Goal: Task Accomplishment & Management: Manage account settings

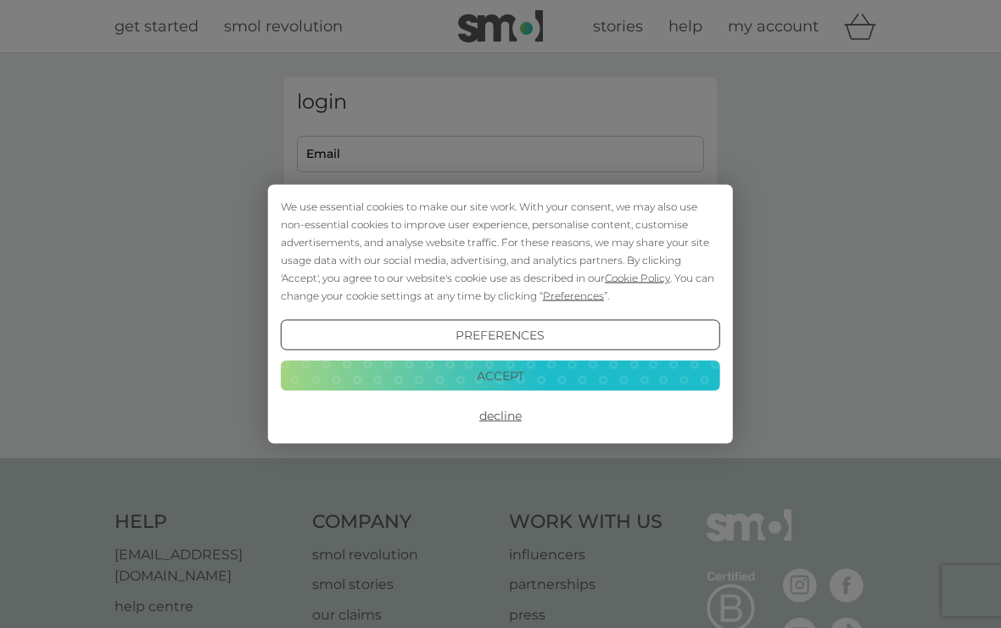
click at [360, 375] on button "Accept" at bounding box center [501, 375] width 440 height 31
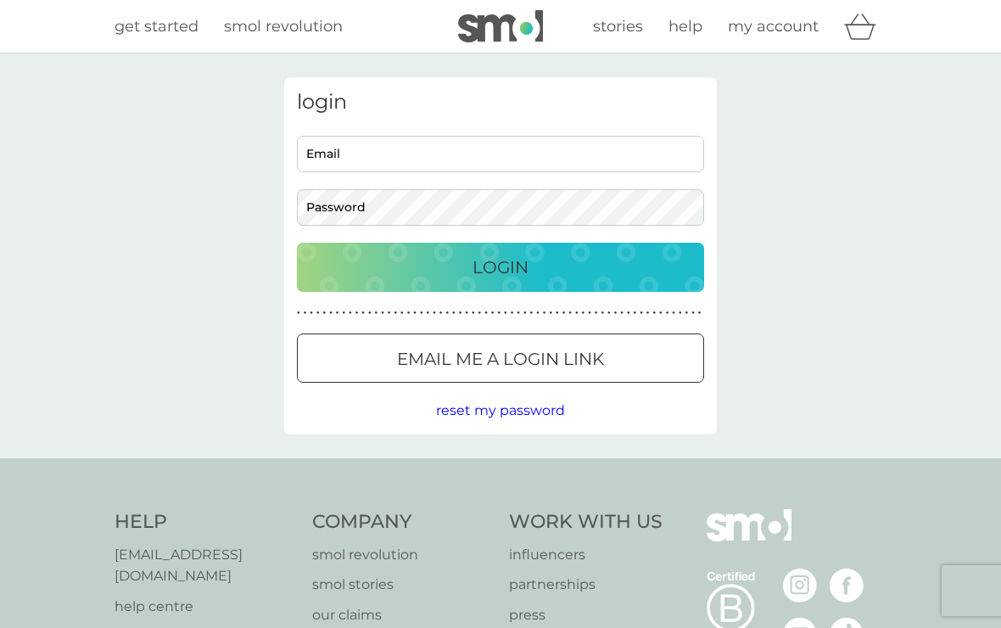
click at [310, 151] on input "Email" at bounding box center [500, 154] width 407 height 36
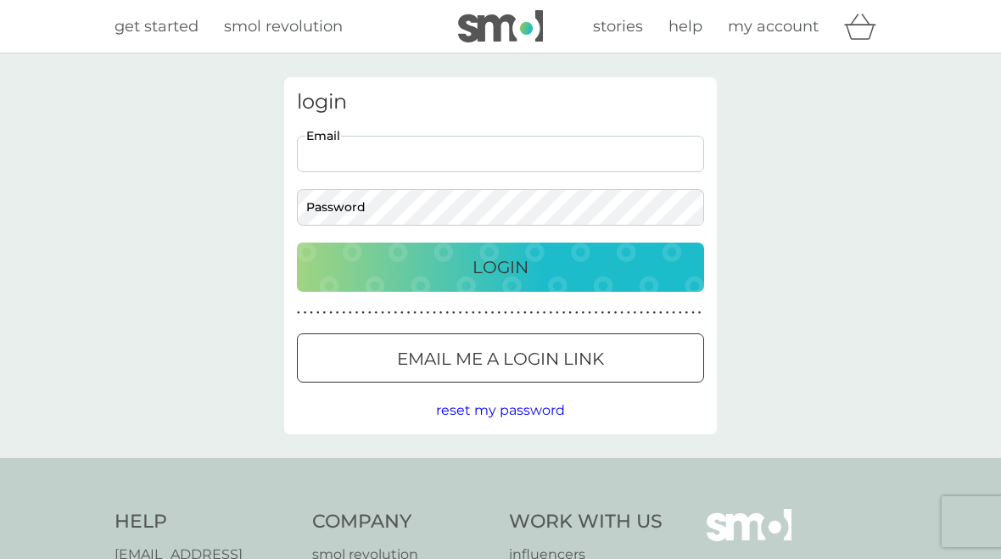
type input "janet.ulman@googlemail.com"
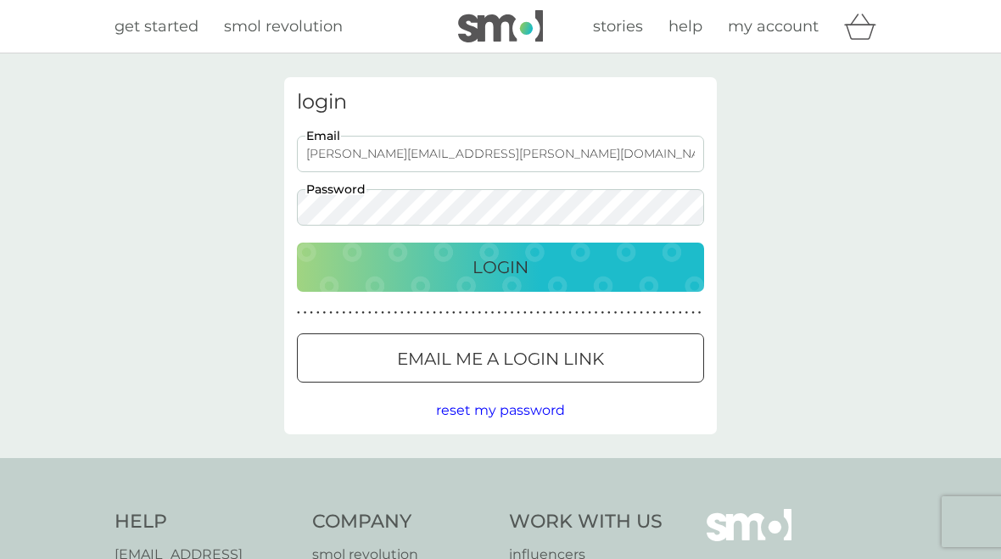
click at [537, 267] on div "Login" at bounding box center [500, 267] width 373 height 27
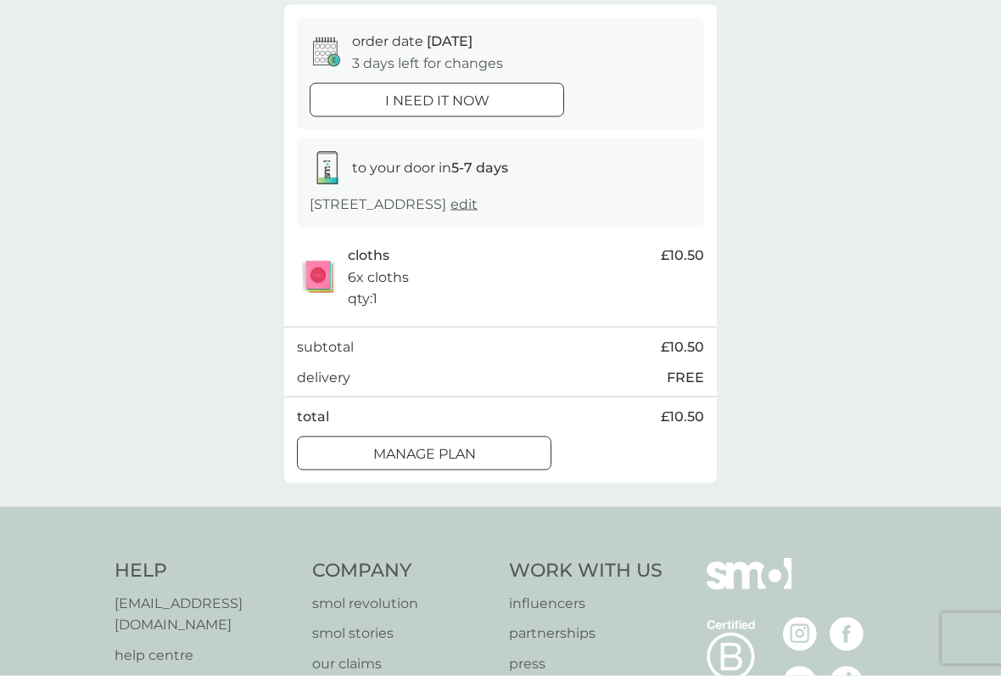
scroll to position [153, 0]
click at [467, 447] on p "Manage plan" at bounding box center [424, 453] width 103 height 22
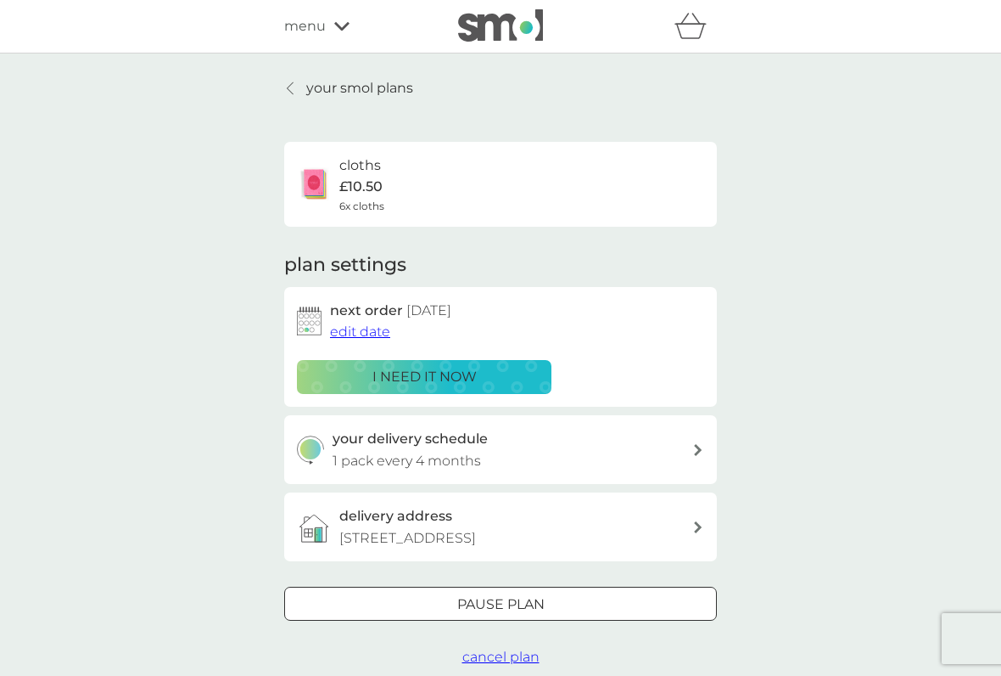
click at [369, 337] on span "edit date" at bounding box center [360, 331] width 60 height 16
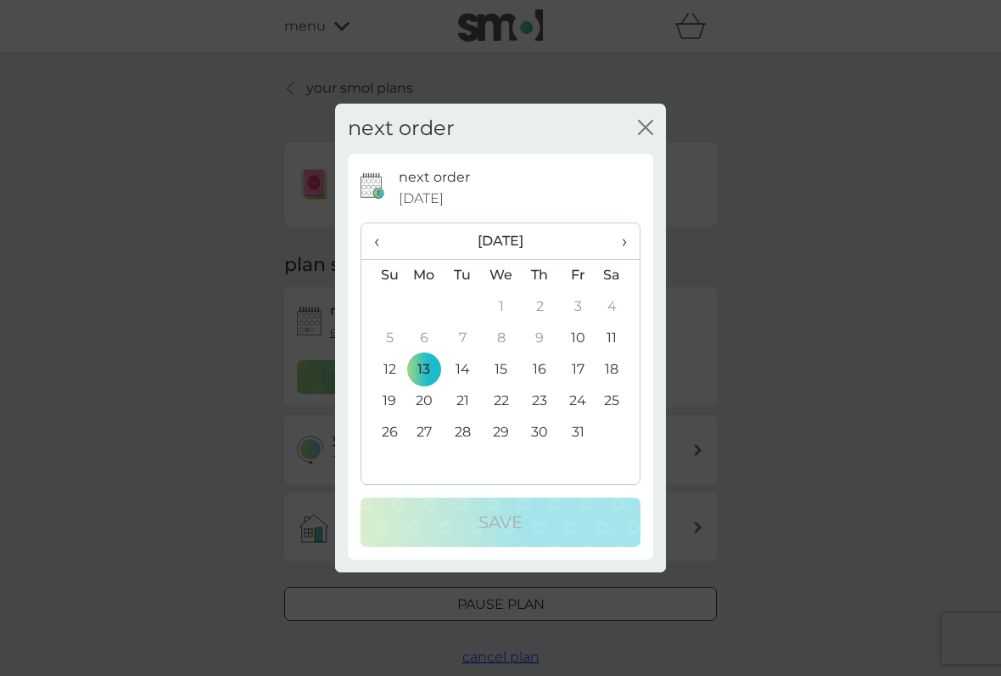
click at [625, 244] on span "›" at bounding box center [618, 241] width 17 height 36
click at [627, 241] on span "›" at bounding box center [618, 241] width 17 height 36
click at [425, 311] on td "1" at bounding box center [424, 306] width 39 height 31
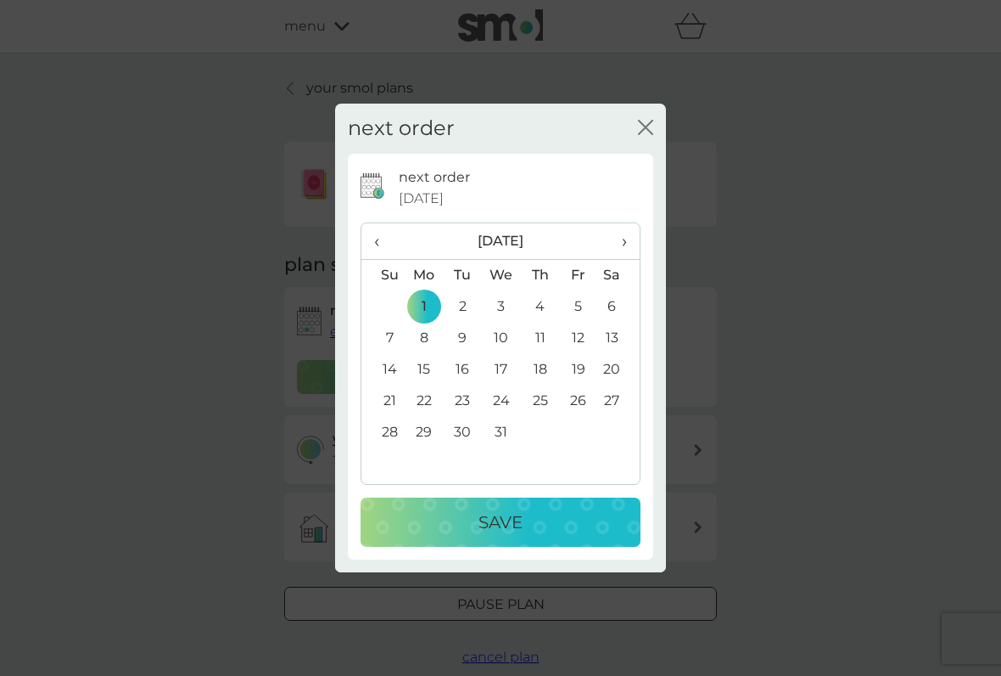
click at [551, 522] on div "Save" at bounding box center [501, 521] width 246 height 27
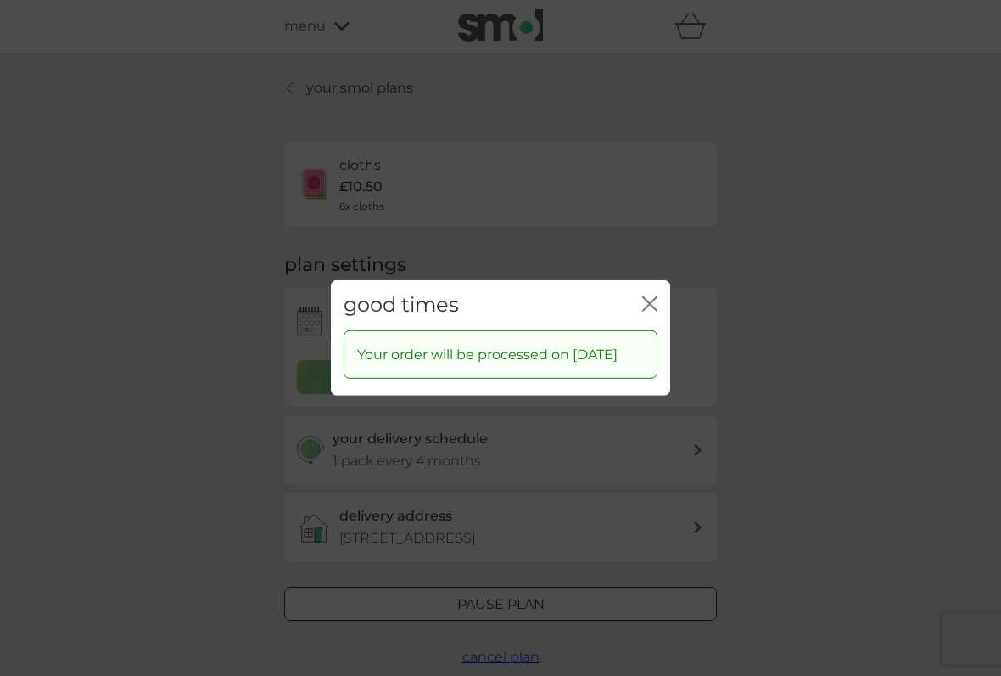
click at [643, 293] on div "close" at bounding box center [649, 305] width 15 height 25
click at [645, 300] on icon "close" at bounding box center [646, 304] width 7 height 14
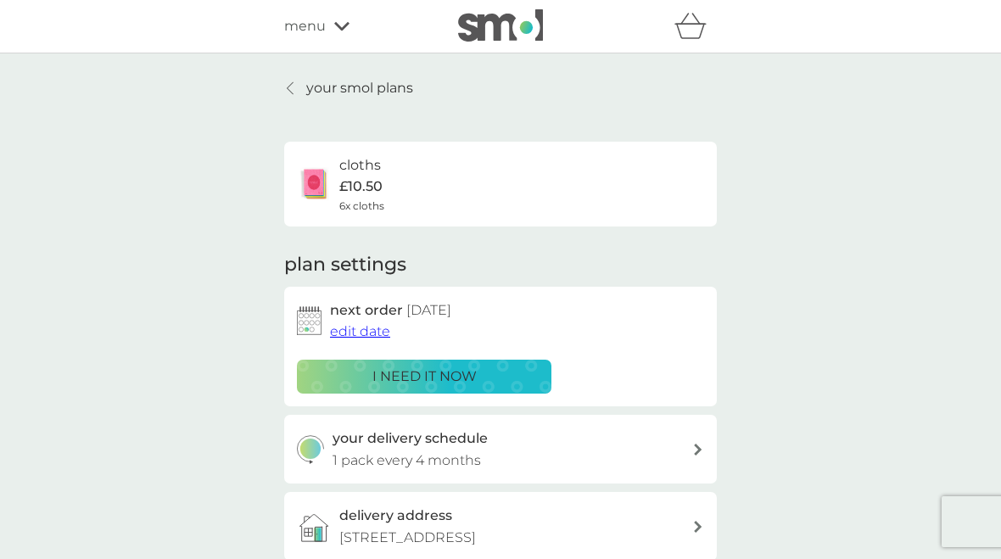
click at [328, 34] on div "menu" at bounding box center [356, 26] width 144 height 22
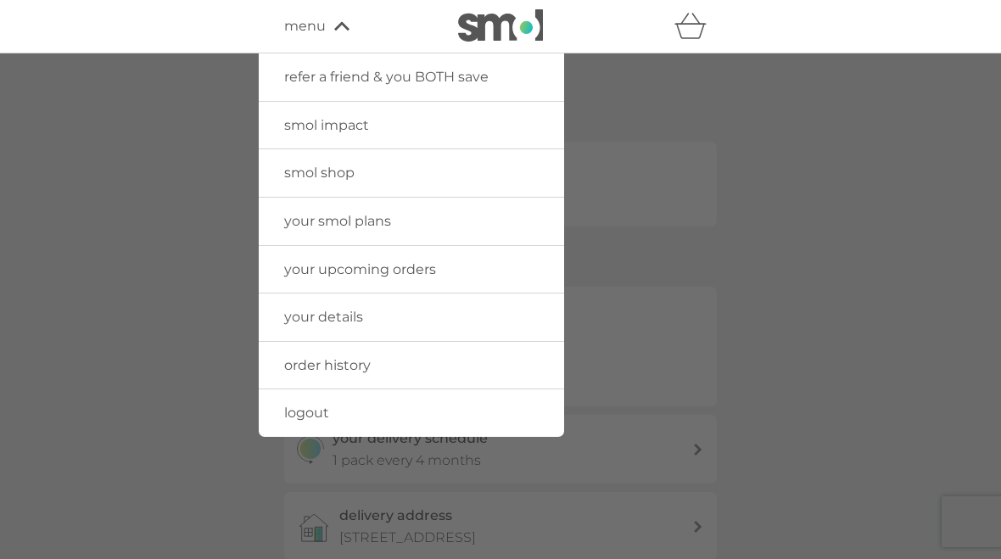
click at [294, 408] on span "logout" at bounding box center [306, 413] width 45 height 16
